Goal: Task Accomplishment & Management: Manage account settings

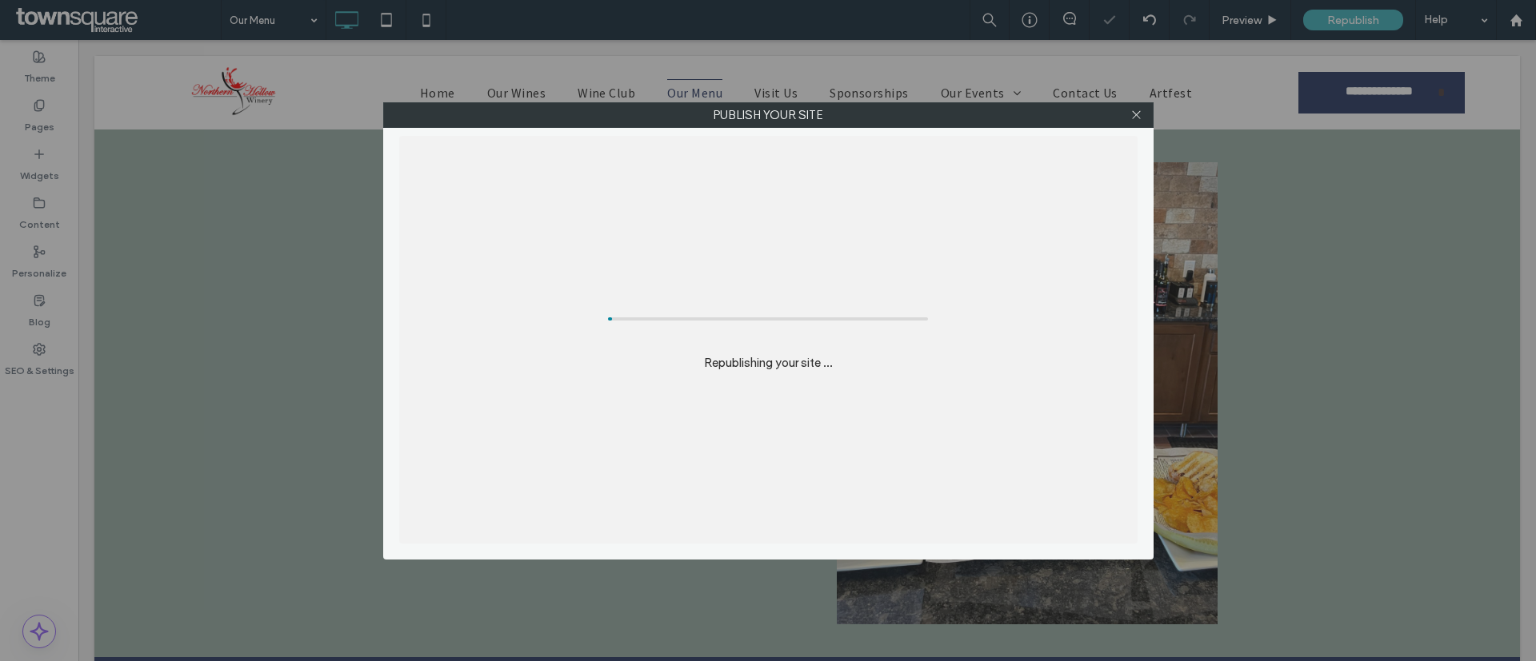
scroll to position [480, 0]
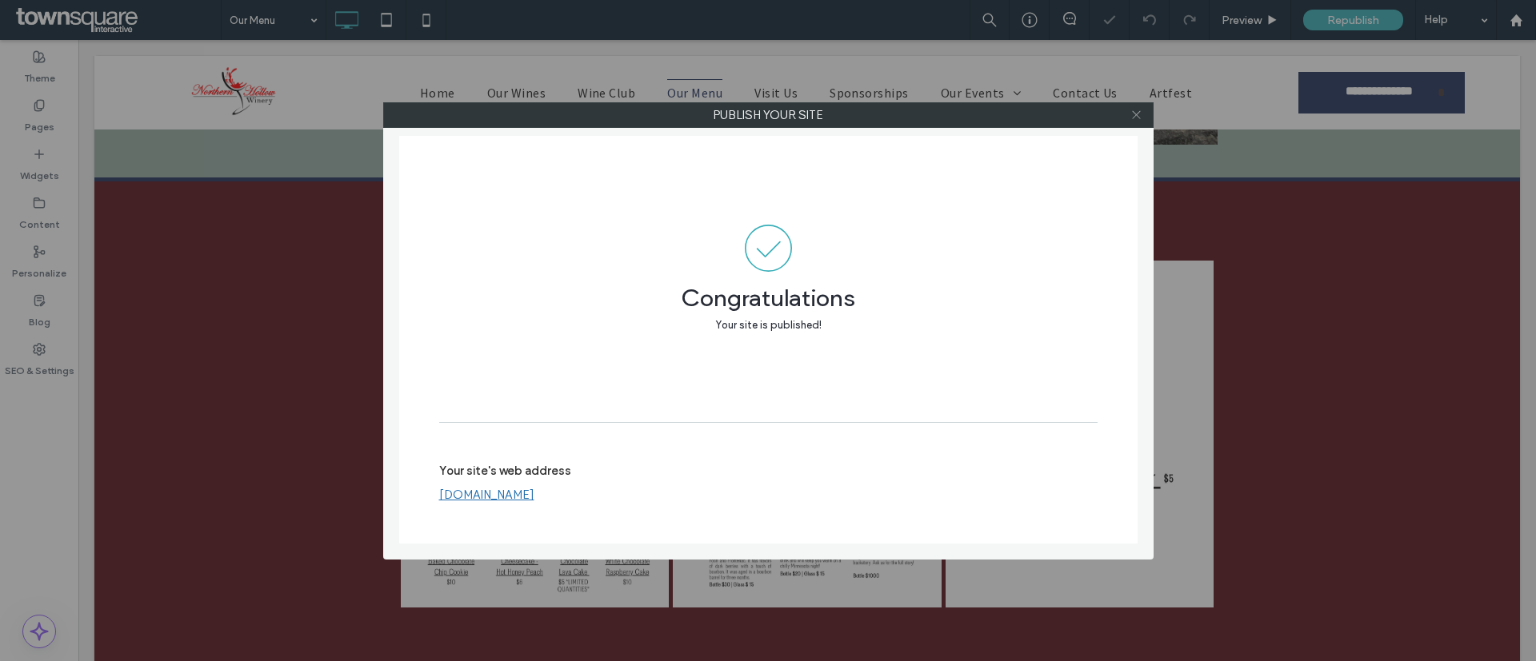
click at [1140, 107] on span at bounding box center [1136, 115] width 12 height 24
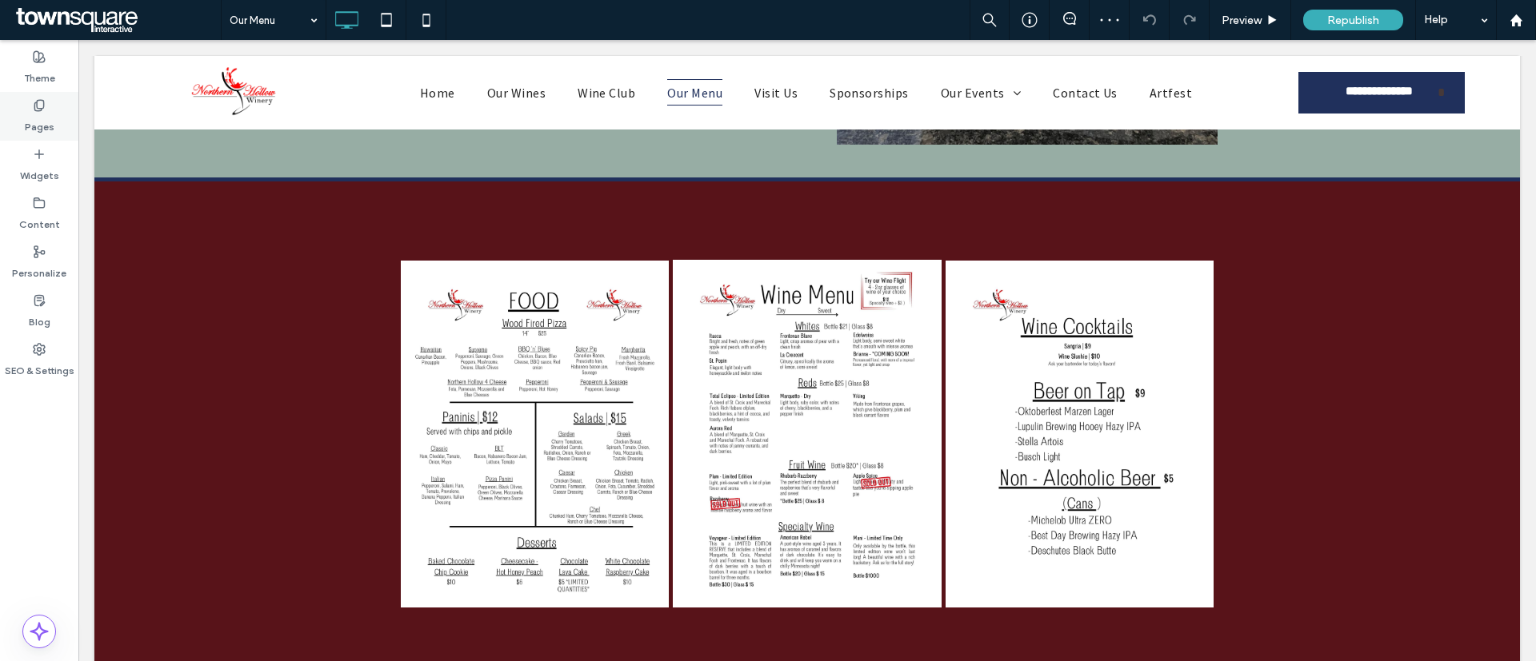
click at [47, 122] on label "Pages" at bounding box center [40, 123] width 30 height 22
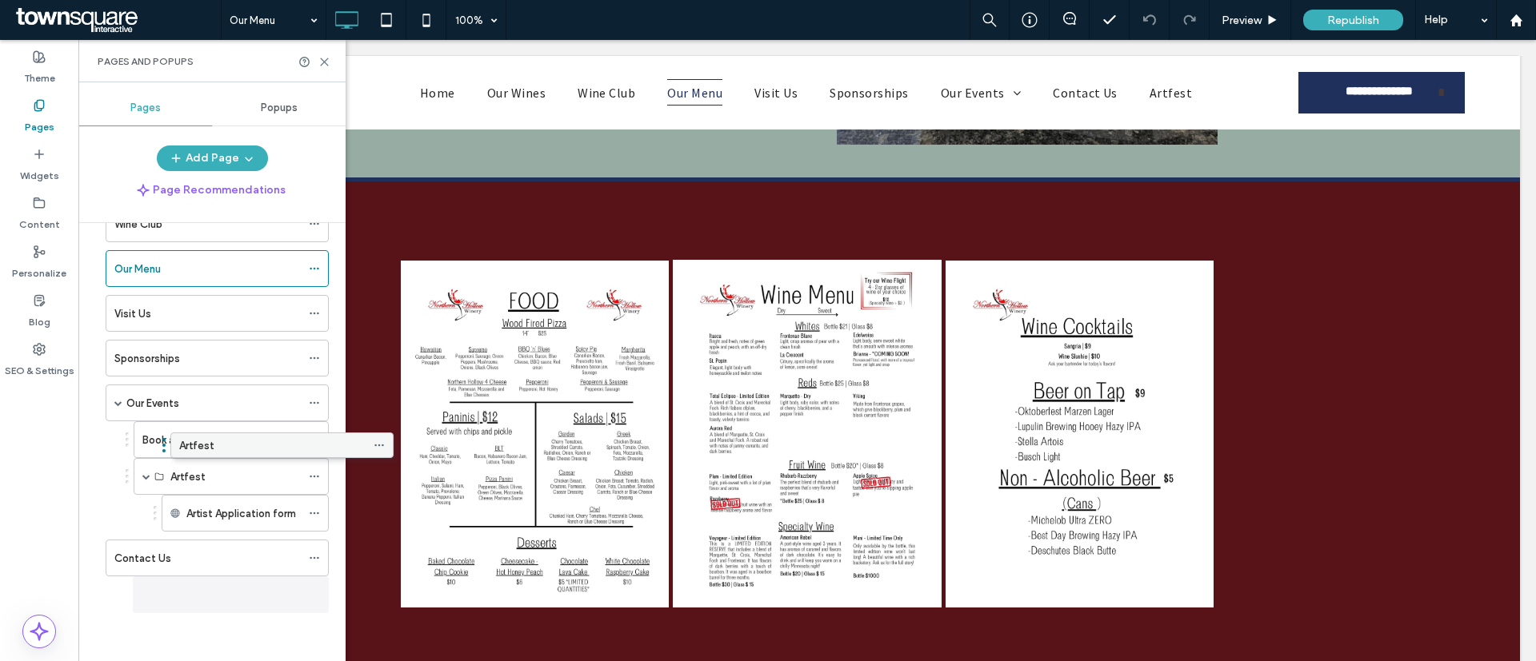
scroll to position [134, 0]
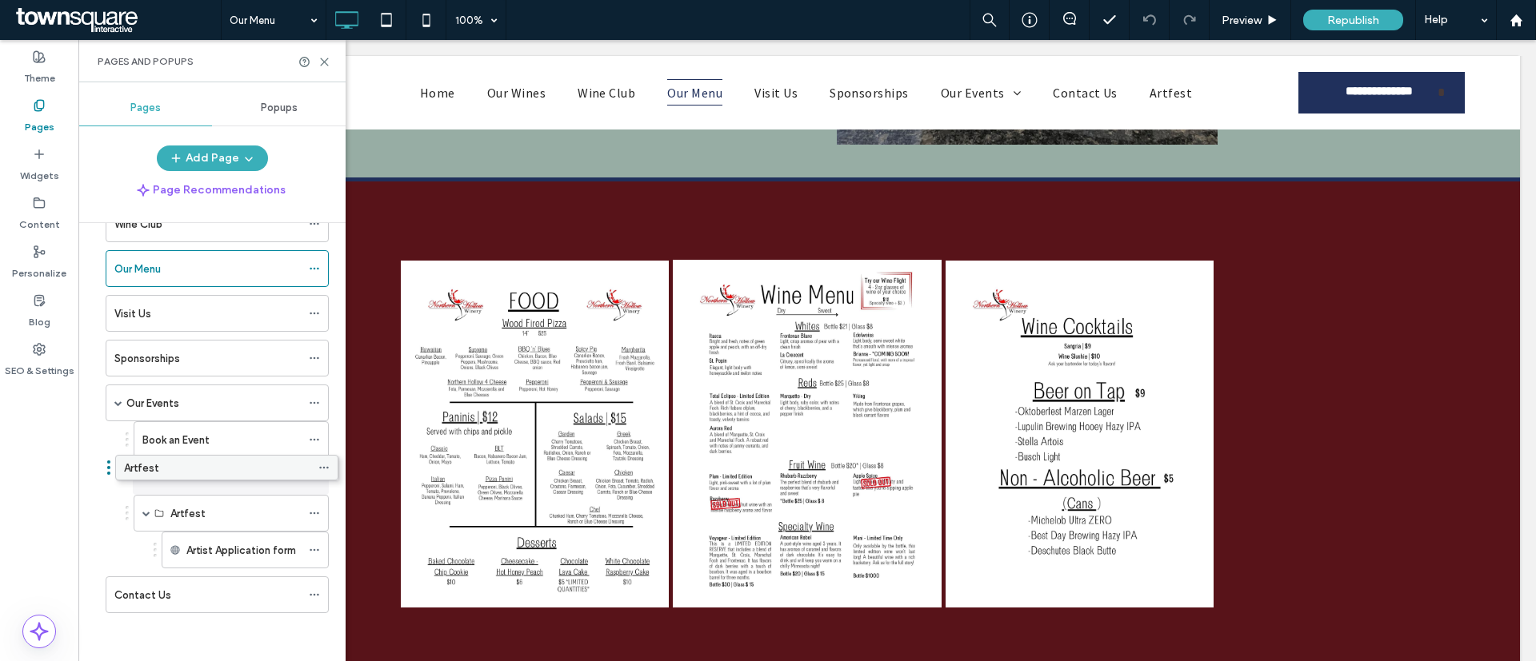
drag, startPoint x: 151, startPoint y: 585, endPoint x: 161, endPoint y: 464, distance: 121.9
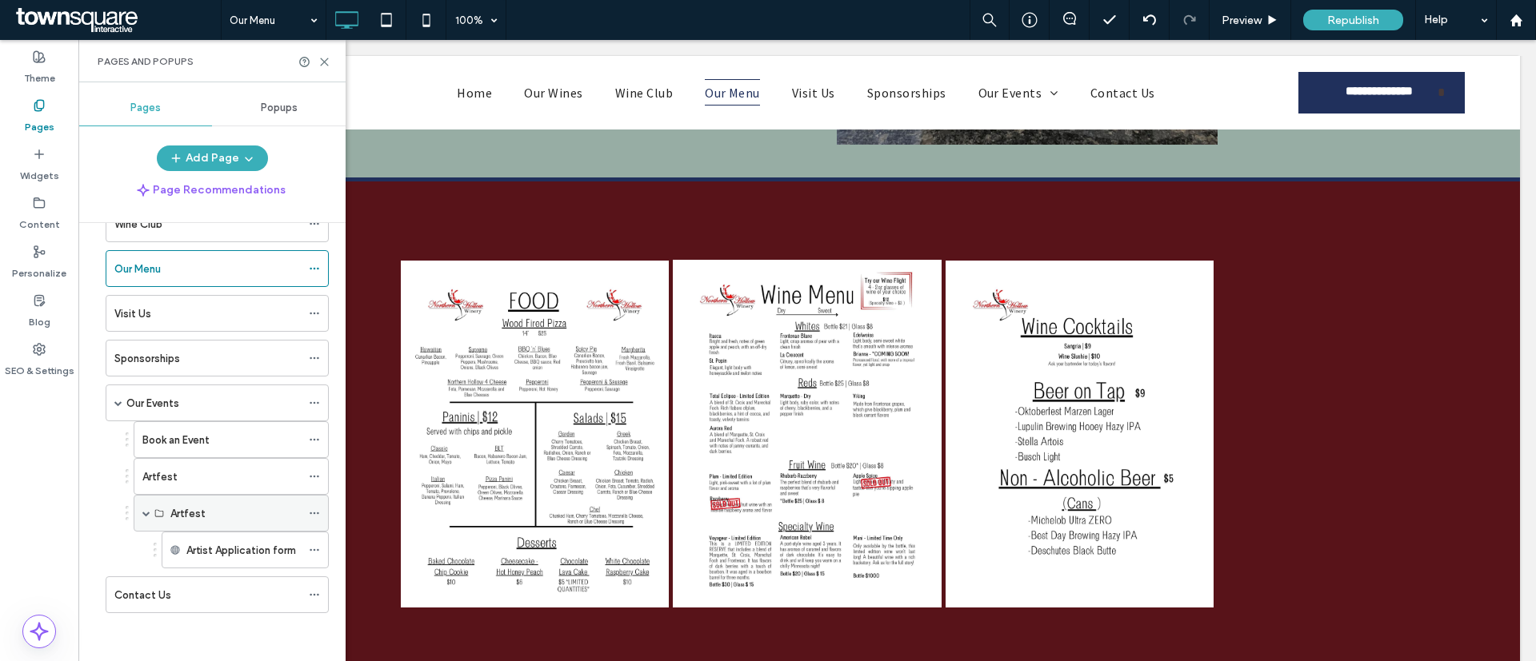
click at [314, 514] on icon at bounding box center [314, 513] width 11 height 11
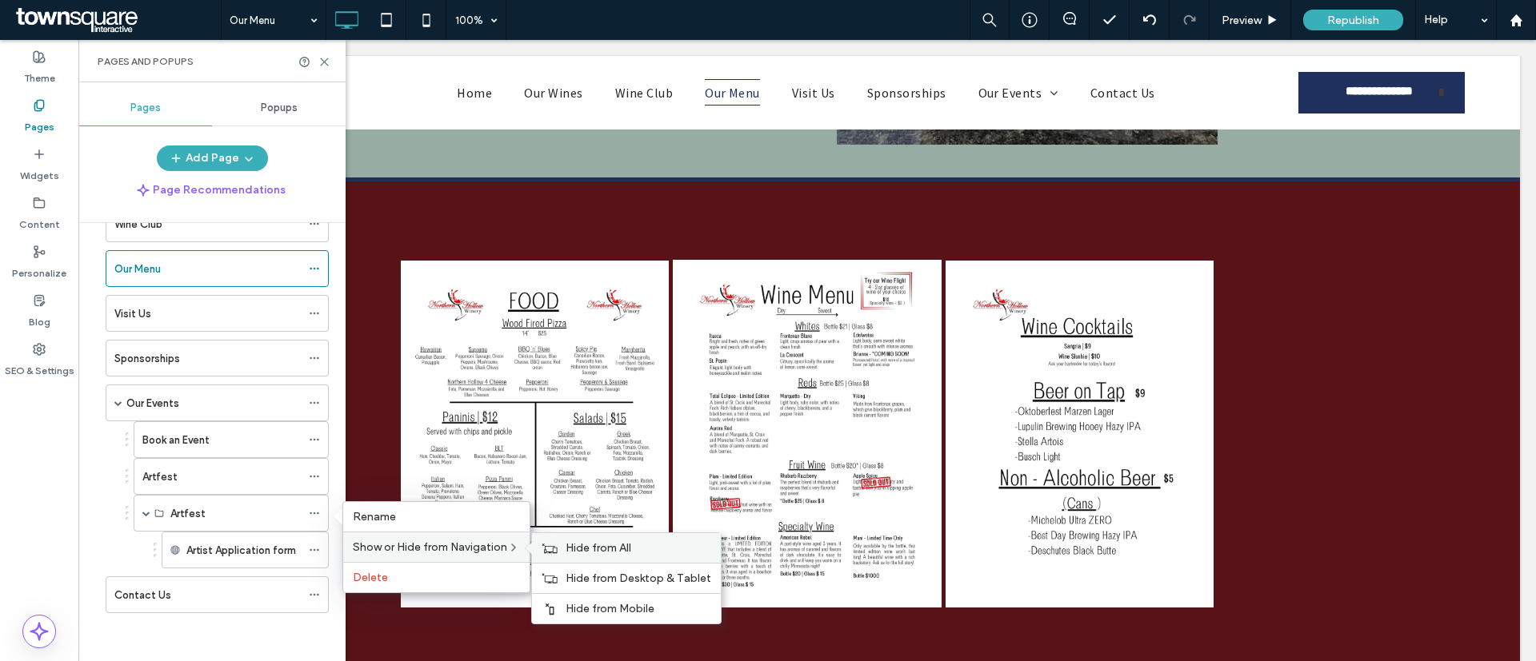
click at [569, 543] on span "Hide from All" at bounding box center [598, 548] width 66 height 14
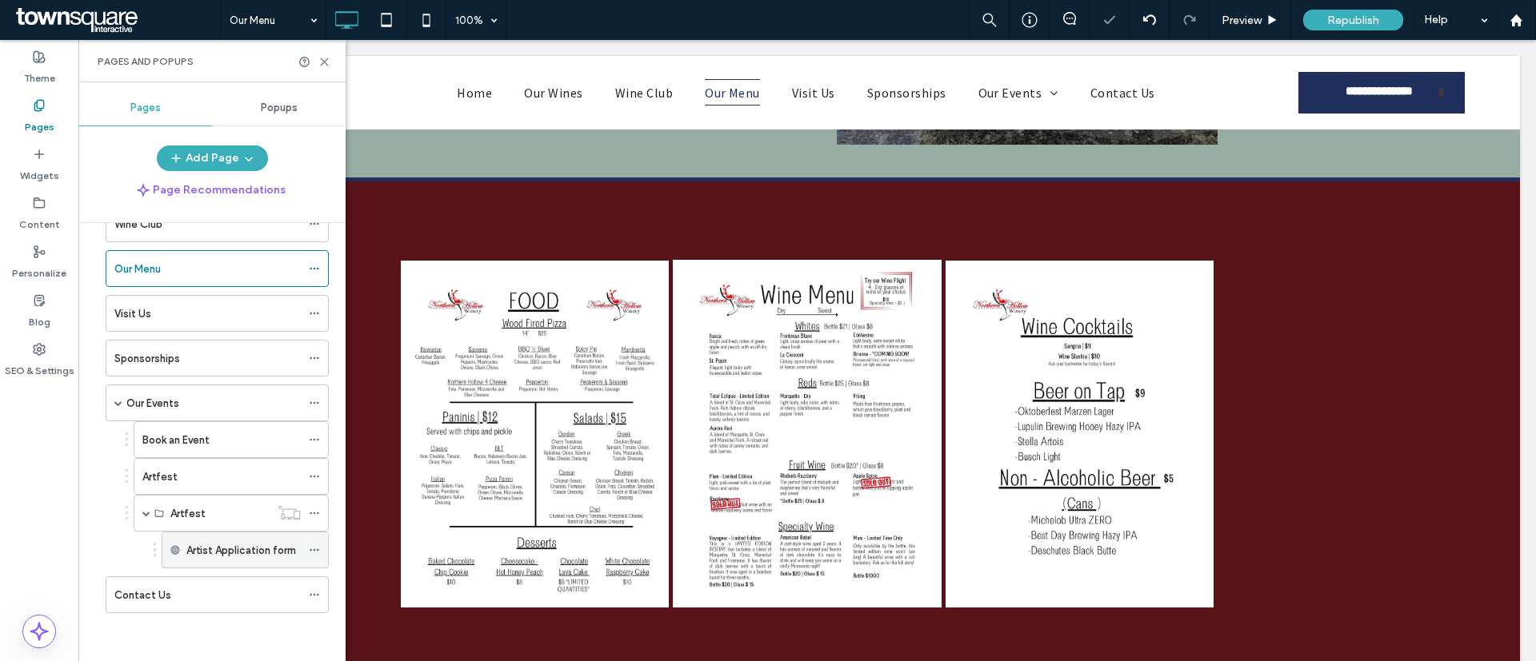
click at [314, 545] on icon at bounding box center [314, 550] width 11 height 11
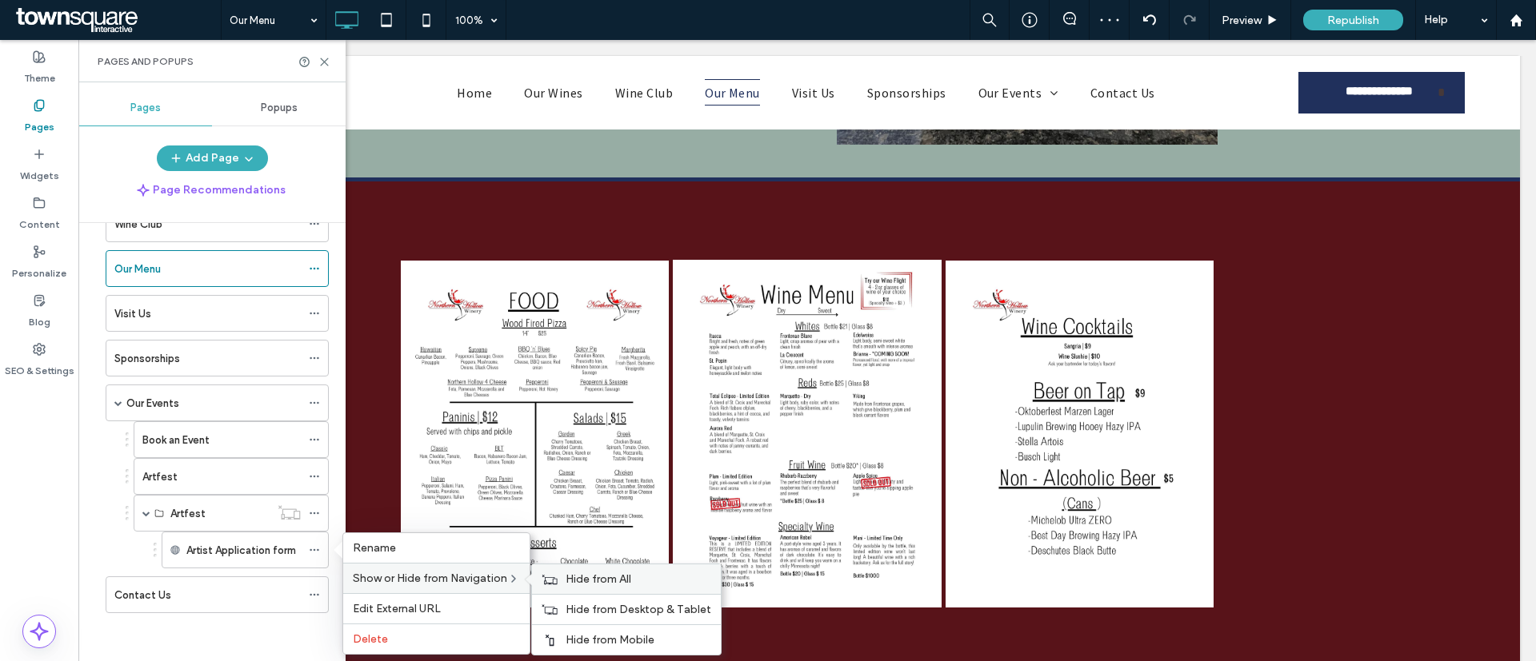
click at [577, 583] on span "Hide from All" at bounding box center [598, 580] width 66 height 14
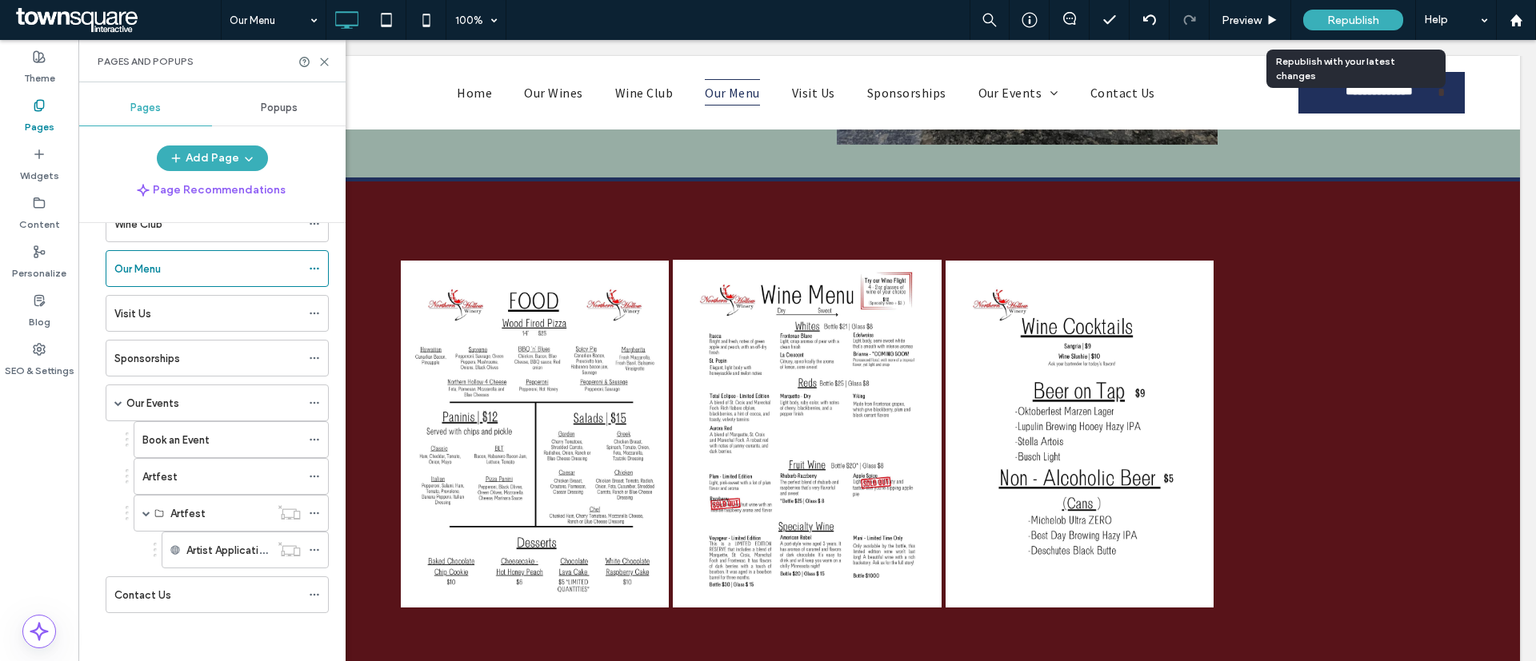
click at [1349, 27] on div "Republish" at bounding box center [1353, 20] width 100 height 21
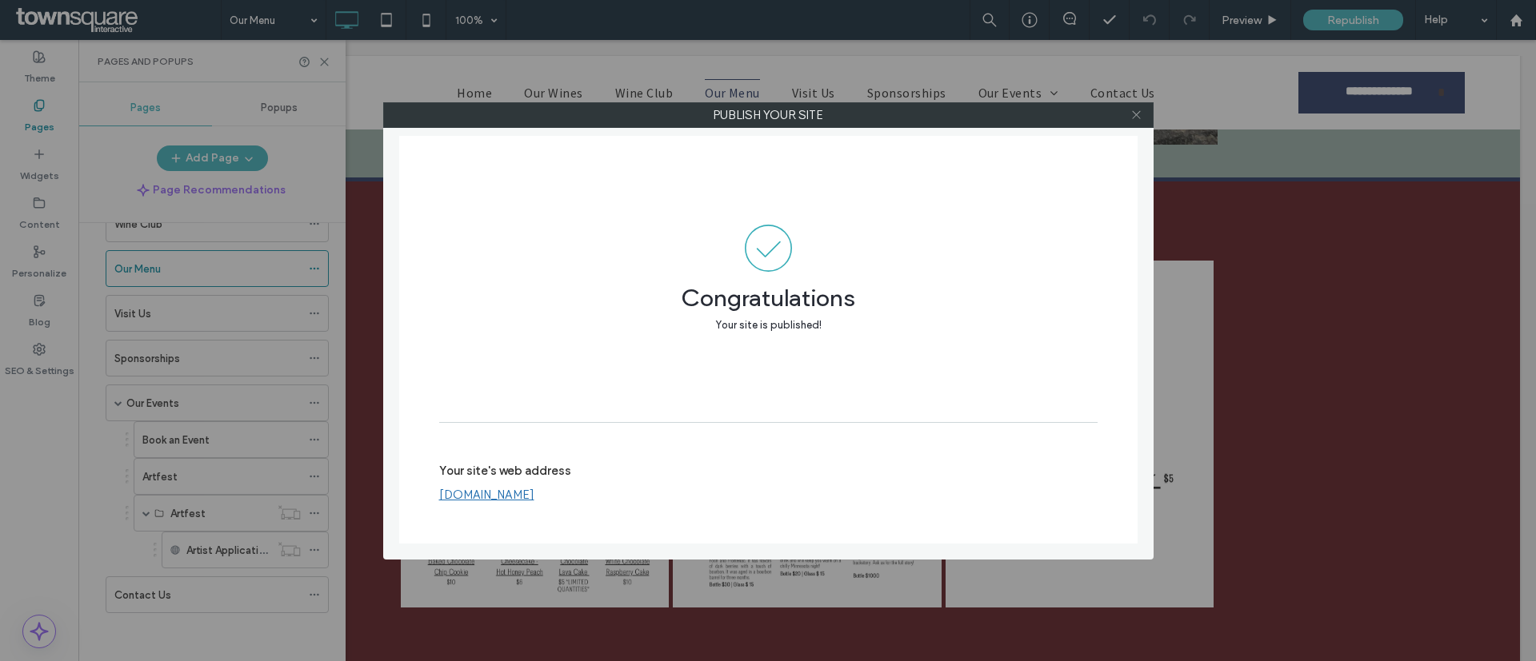
click at [1130, 115] on icon at bounding box center [1136, 115] width 12 height 12
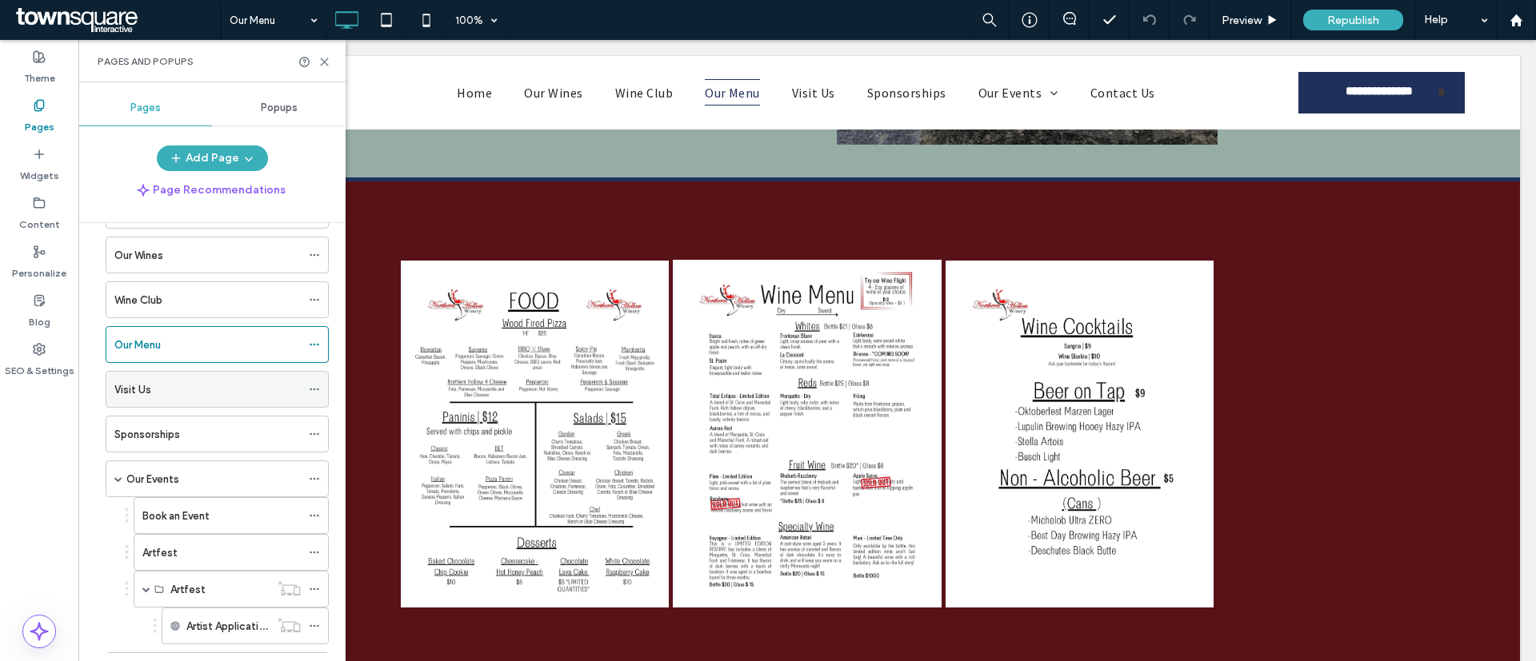
scroll to position [0, 0]
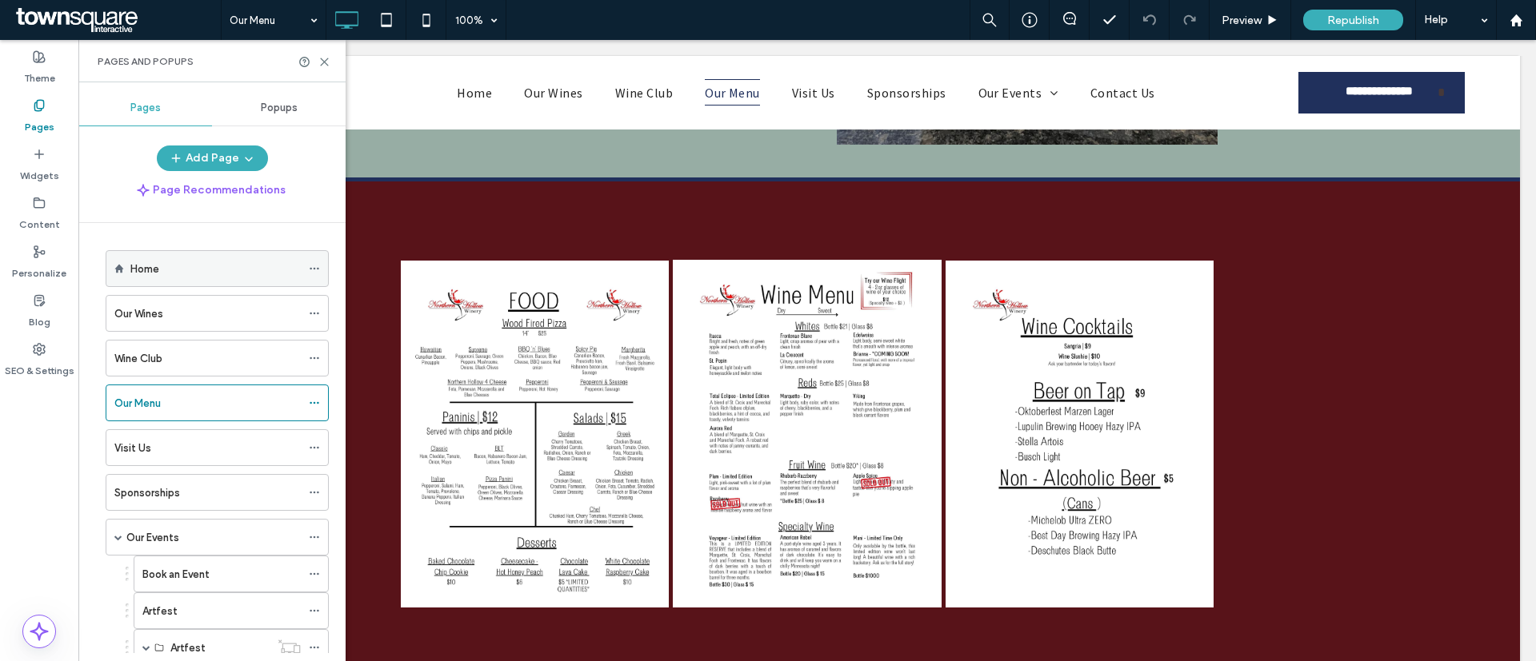
click at [143, 266] on label "Home" at bounding box center [144, 269] width 29 height 28
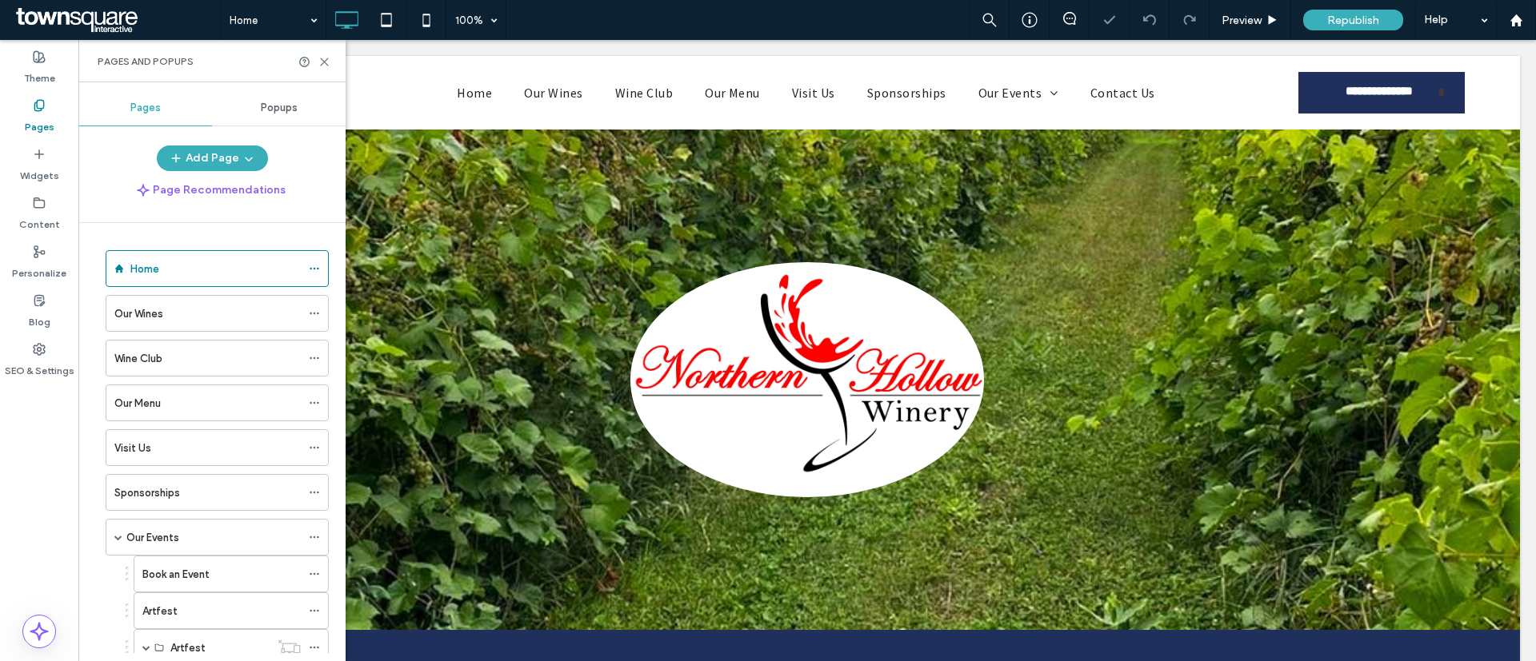
scroll to position [720, 0]
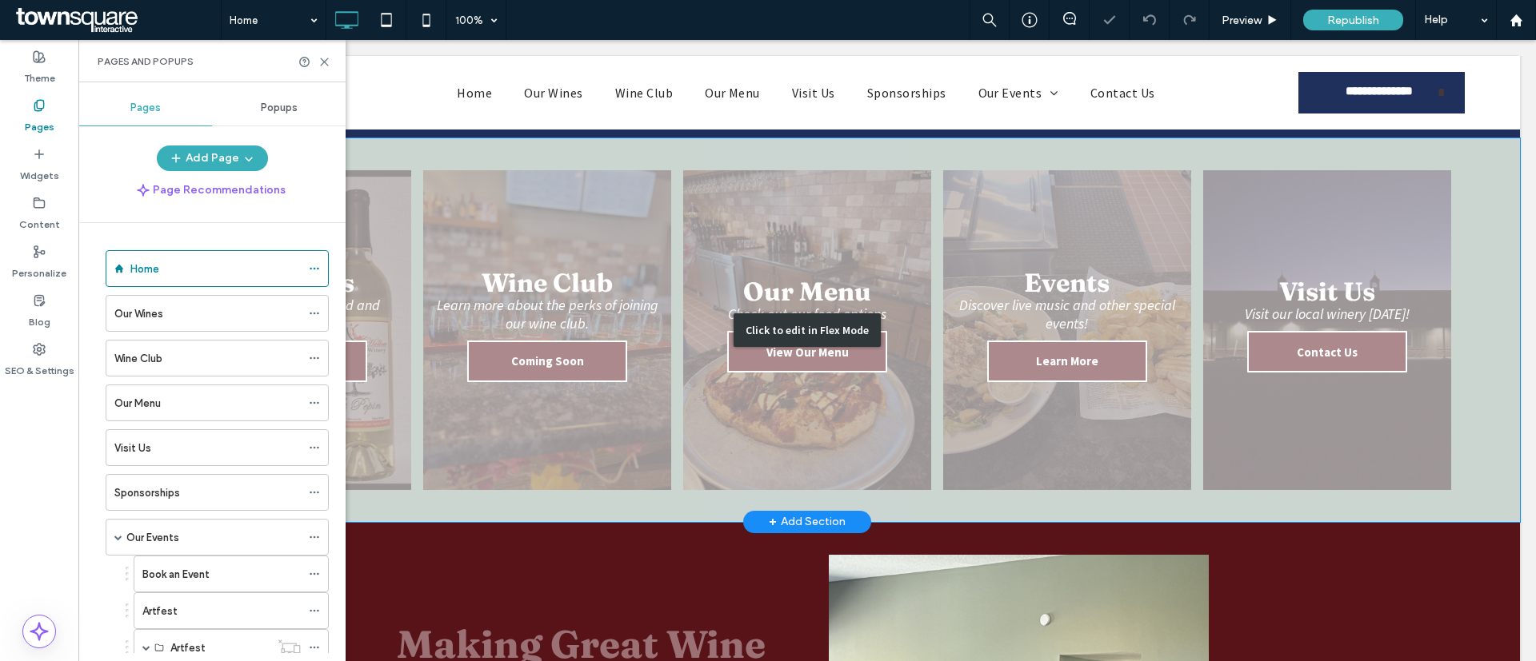
click at [1048, 377] on div "Click to edit in Flex Mode" at bounding box center [806, 330] width 1425 height 384
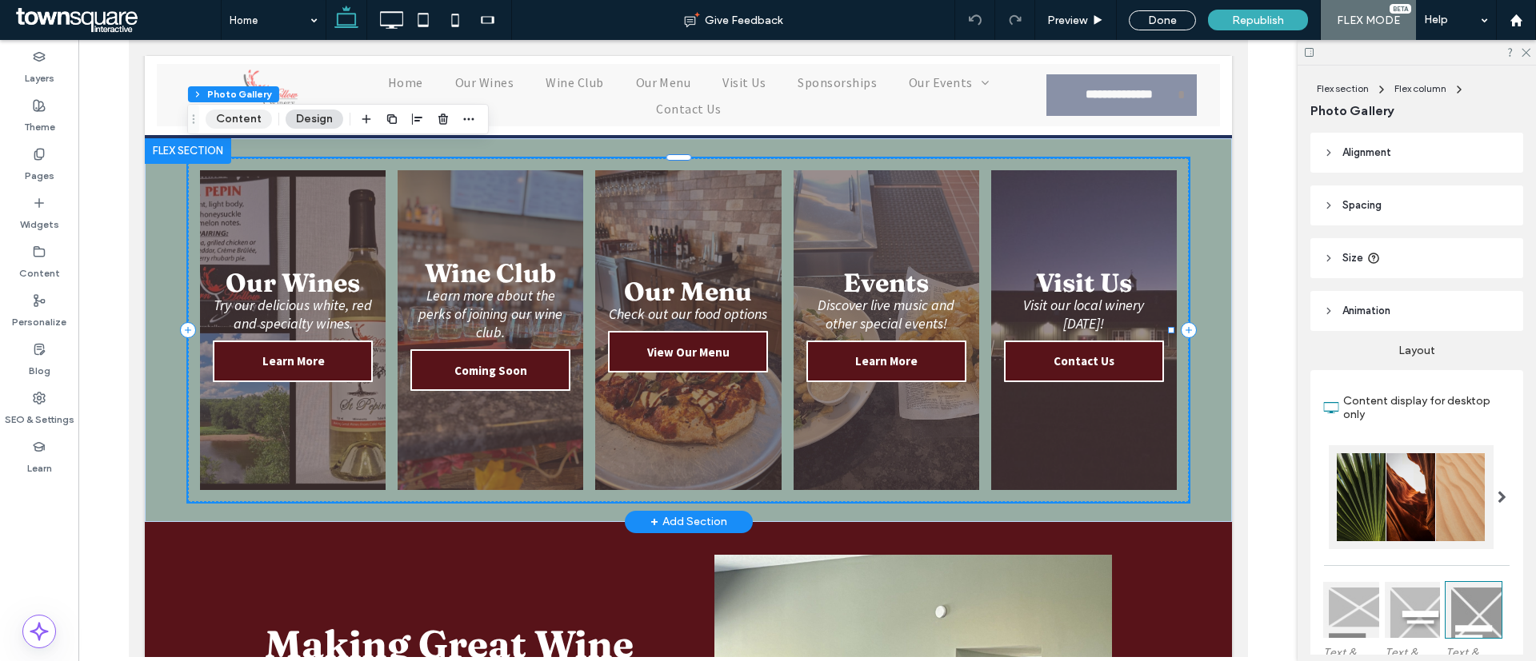
click at [252, 119] on button "Content" at bounding box center [239, 119] width 66 height 19
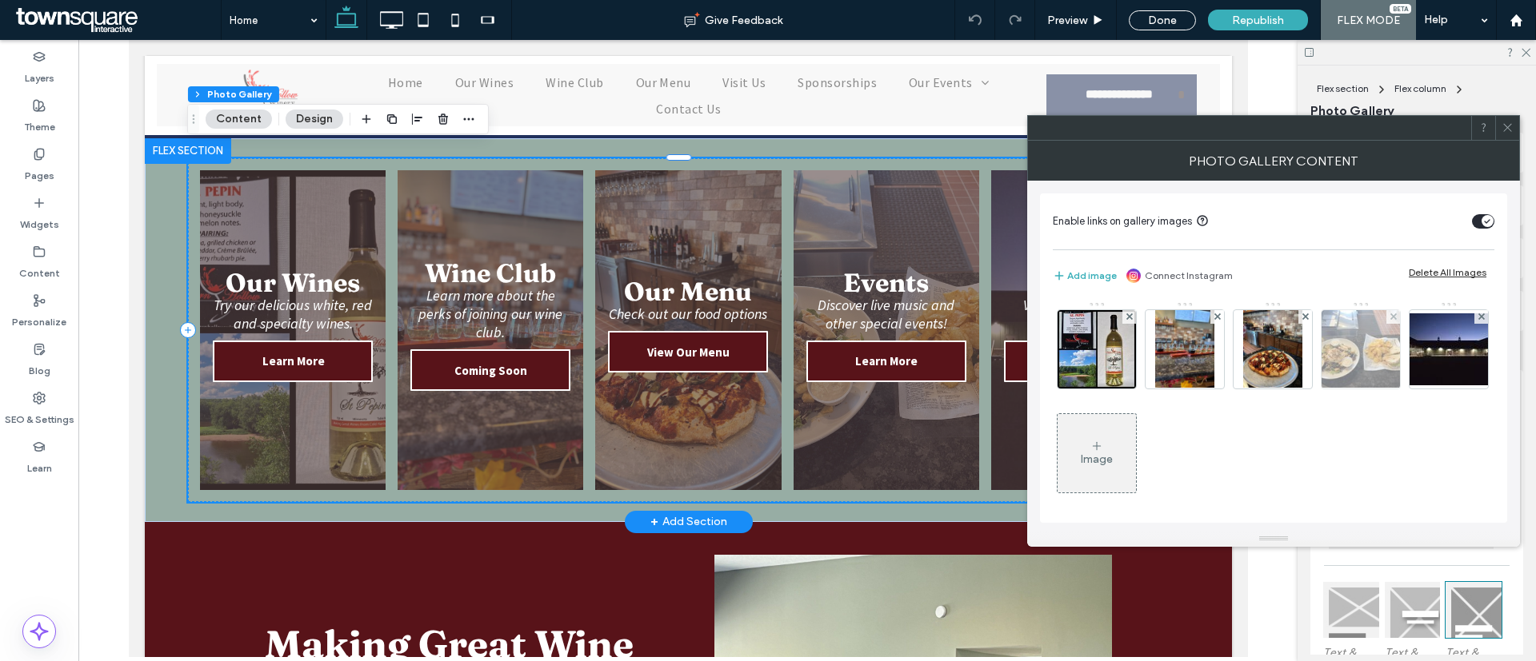
click at [1356, 355] on img at bounding box center [1360, 349] width 105 height 78
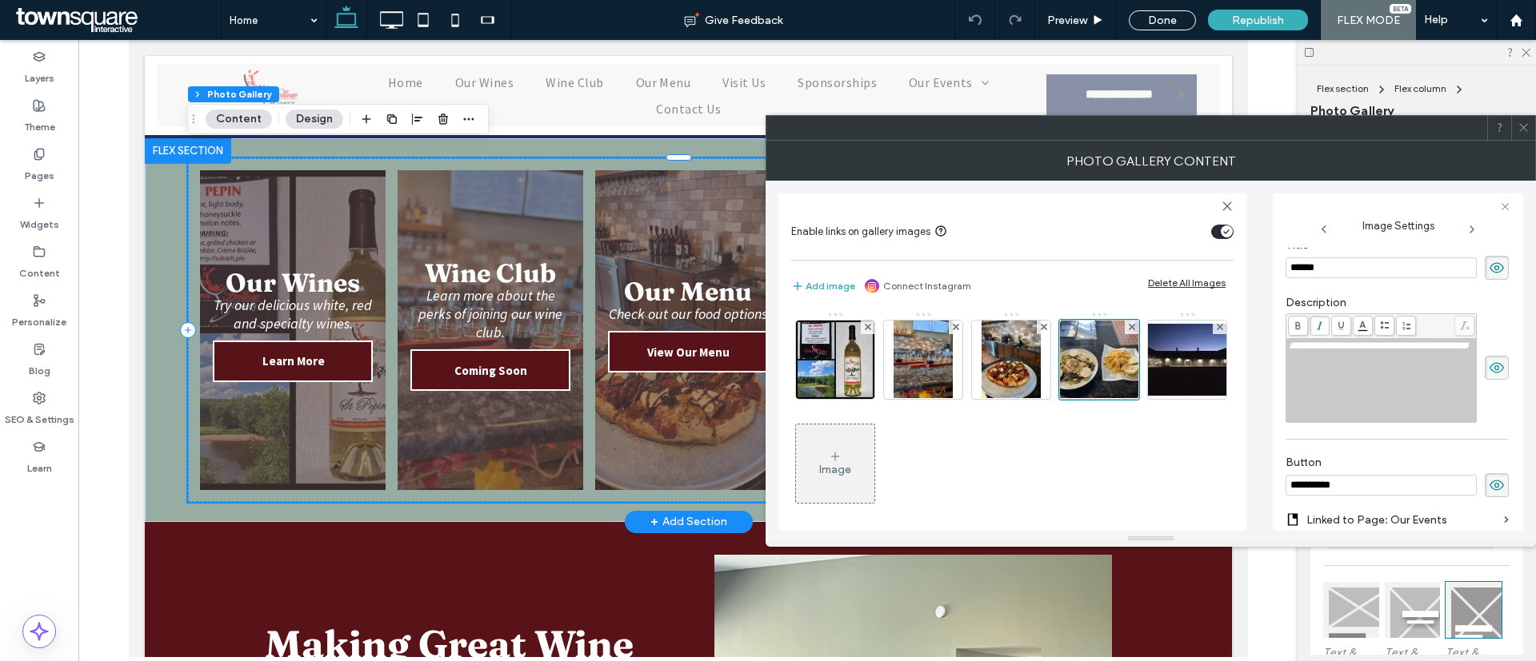
scroll to position [506, 0]
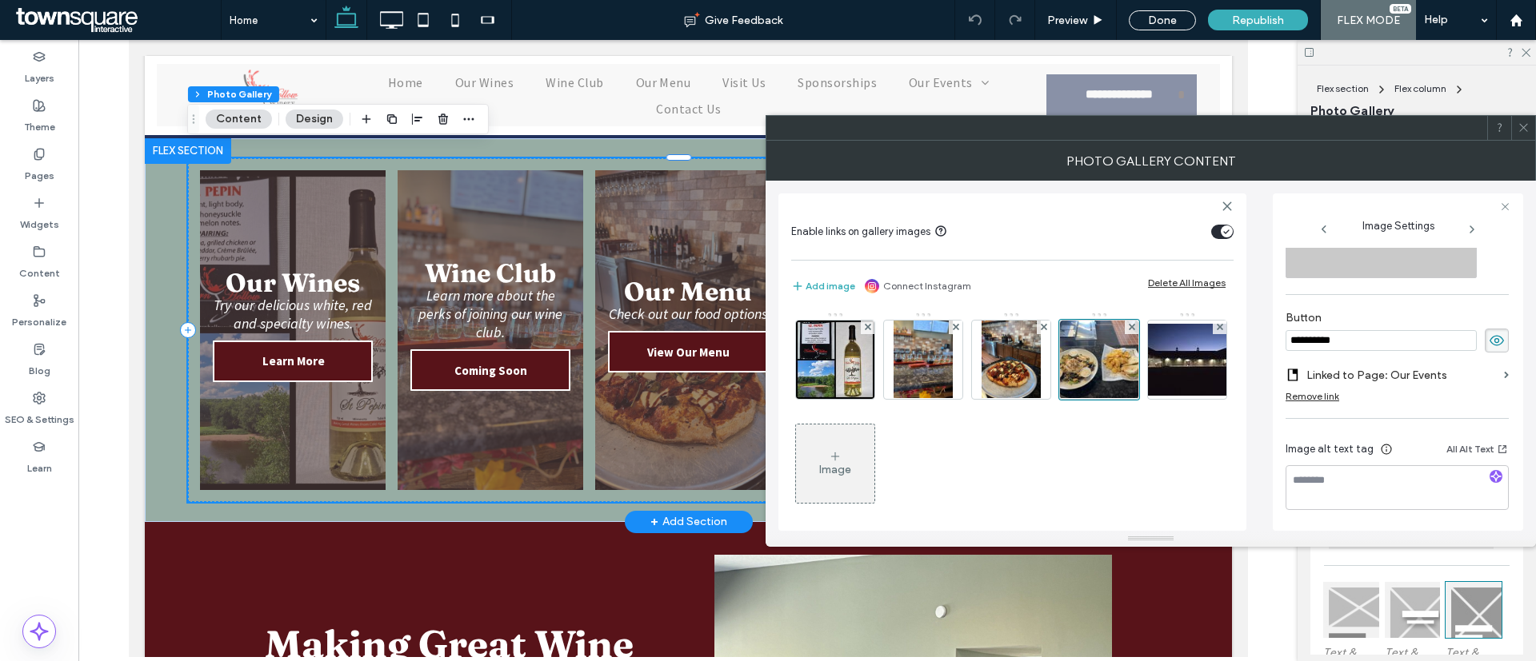
click at [1526, 134] on span at bounding box center [1523, 128] width 12 height 24
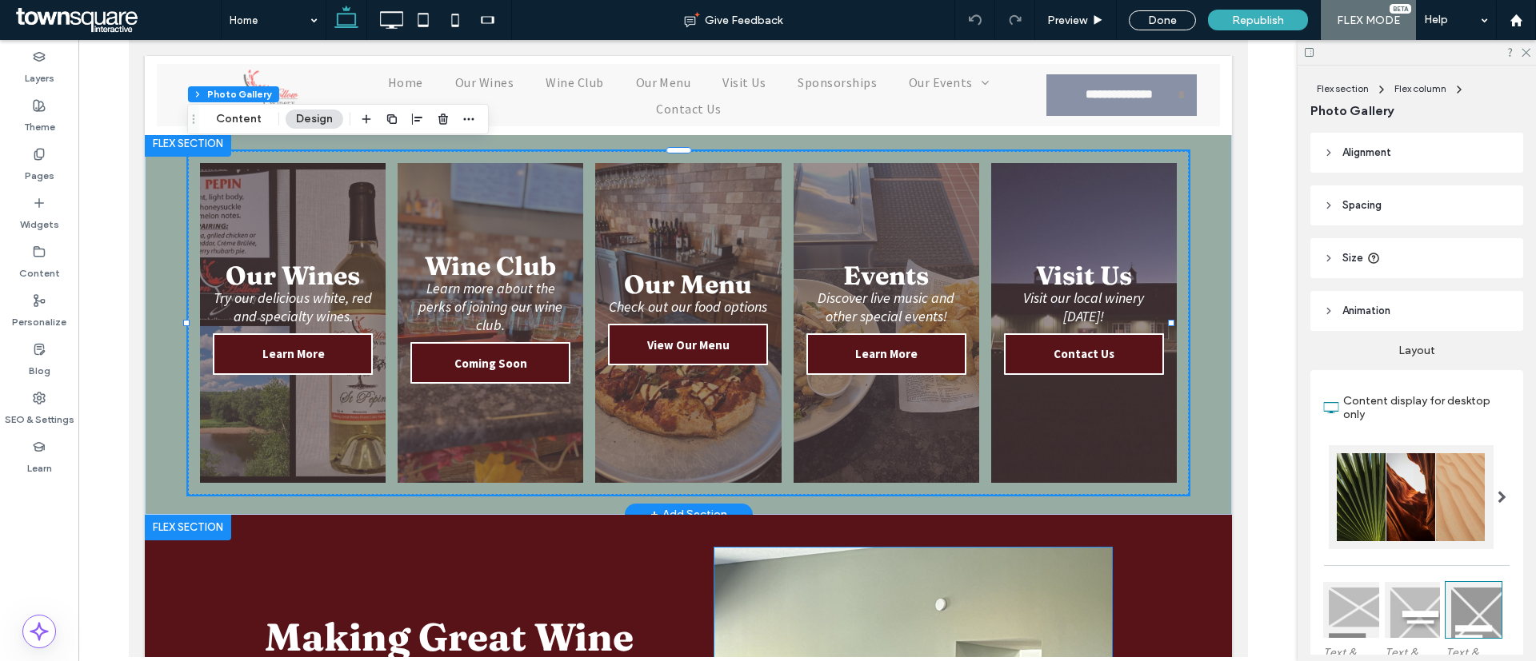
scroll to position [480, 0]
